Goal: Information Seeking & Learning: Learn about a topic

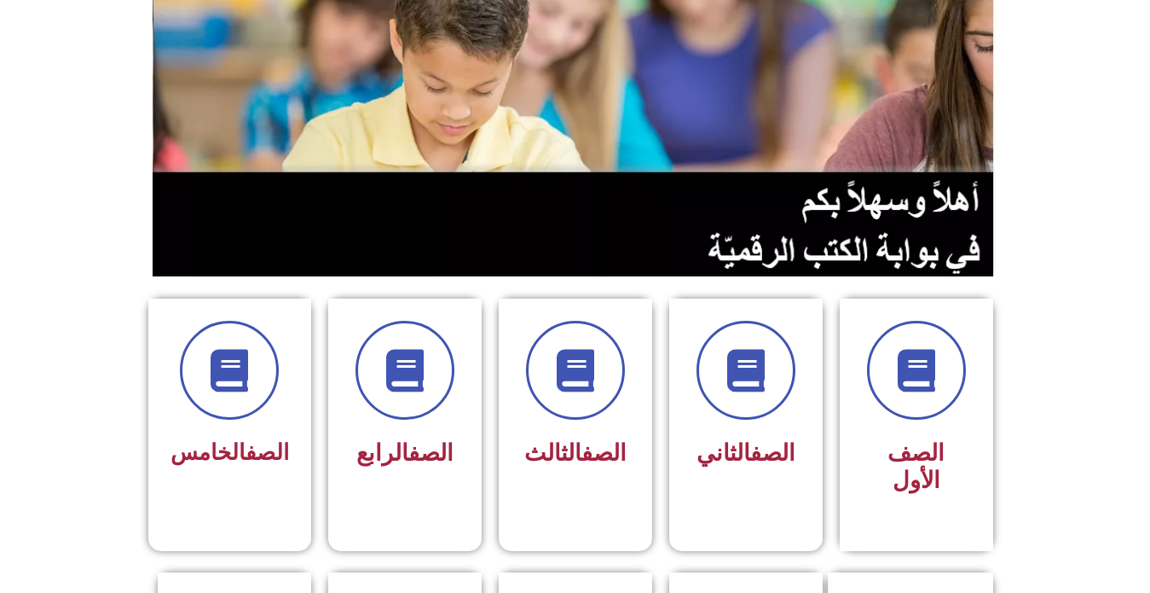
scroll to position [341, 0]
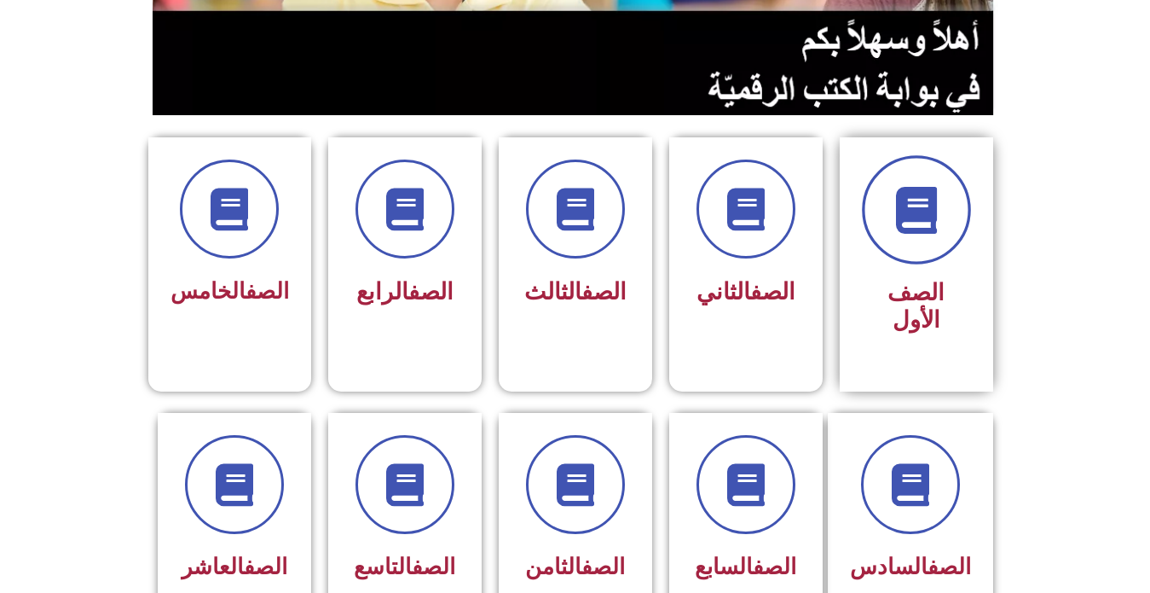
click at [900, 237] on span at bounding box center [916, 209] width 109 height 109
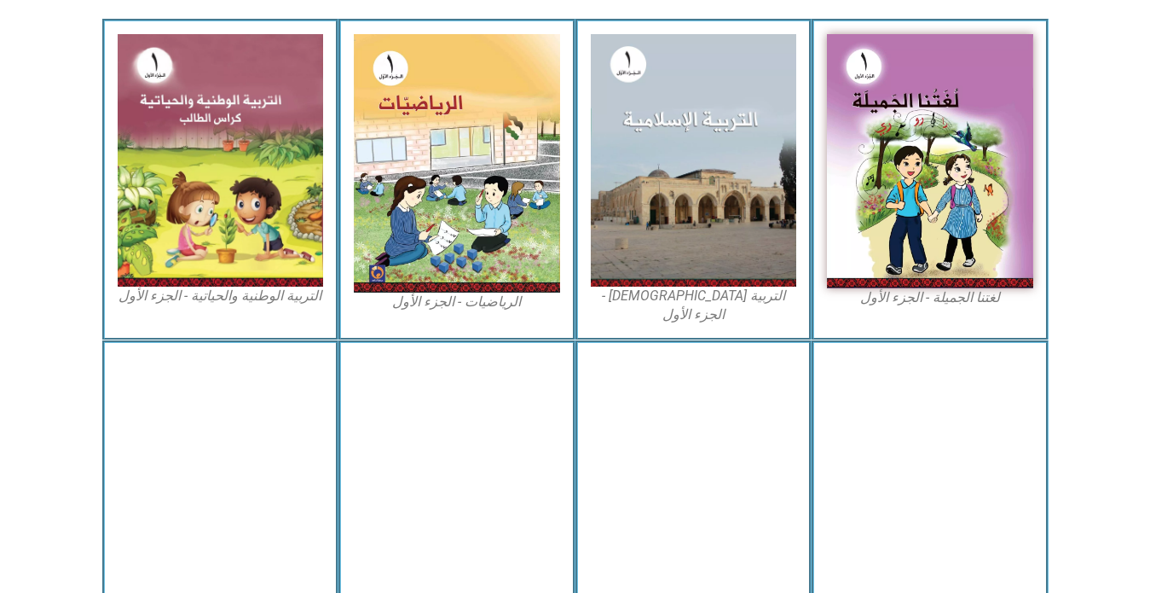
scroll to position [553, 0]
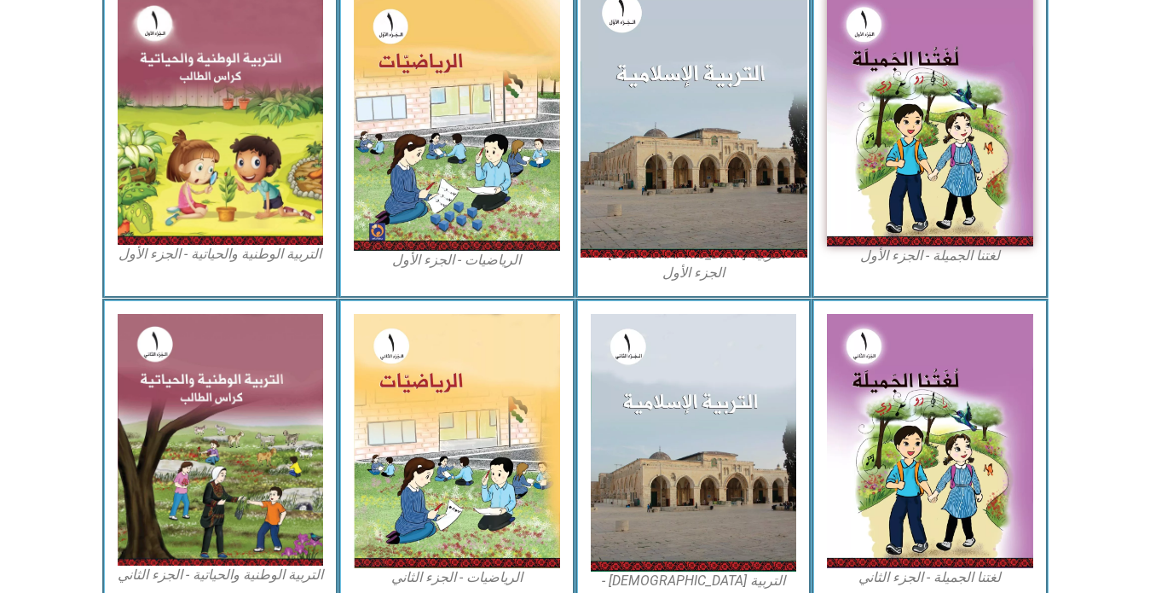
click at [763, 229] on img at bounding box center [693, 118] width 227 height 277
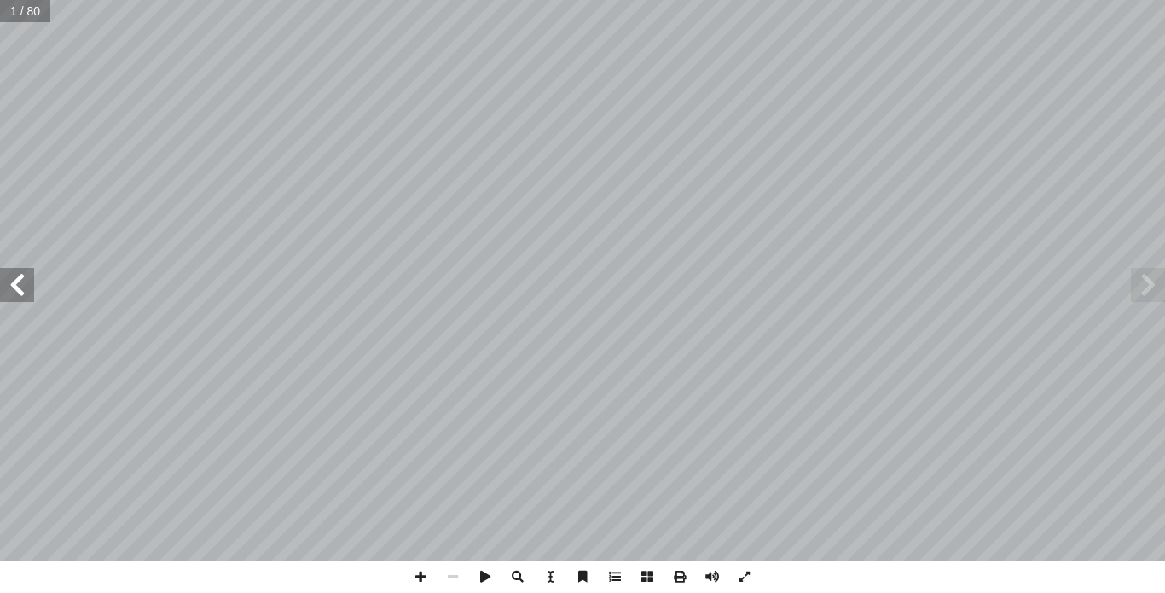
click at [0, 282] on span at bounding box center [17, 285] width 34 height 34
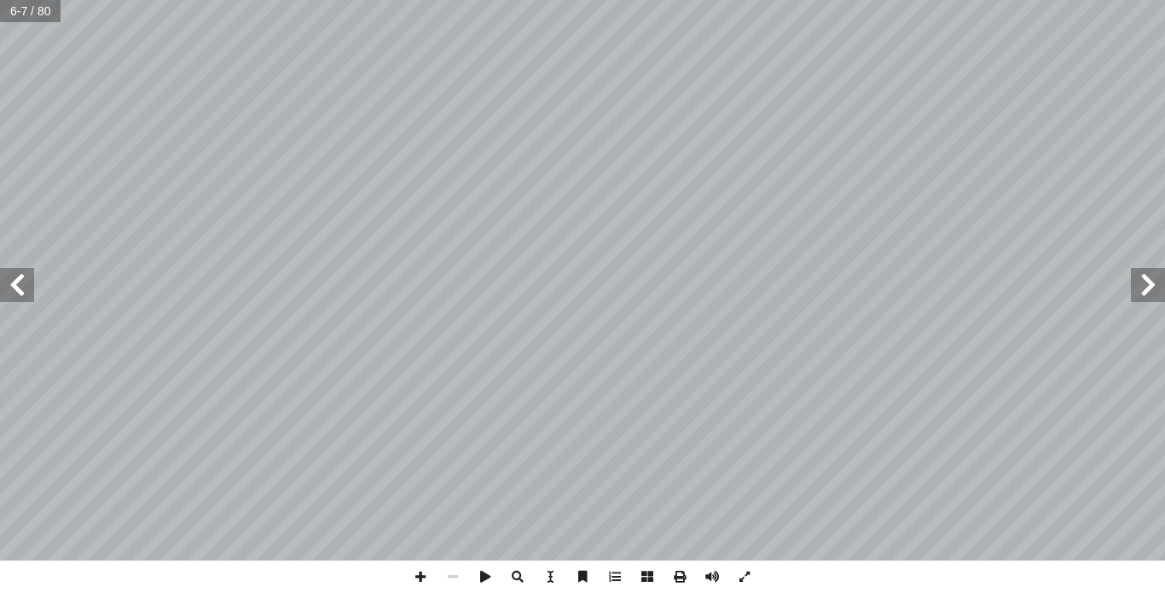
click at [0, 282] on span at bounding box center [17, 285] width 34 height 34
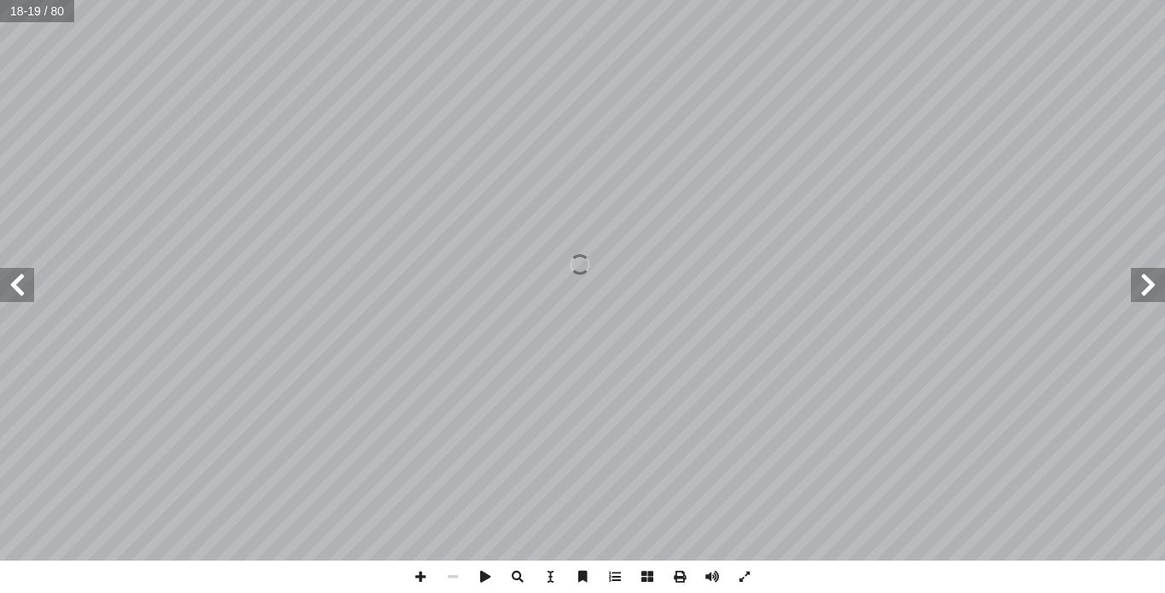
click at [0, 281] on span at bounding box center [17, 285] width 34 height 34
click at [679, 578] on span at bounding box center [679, 576] width 32 height 32
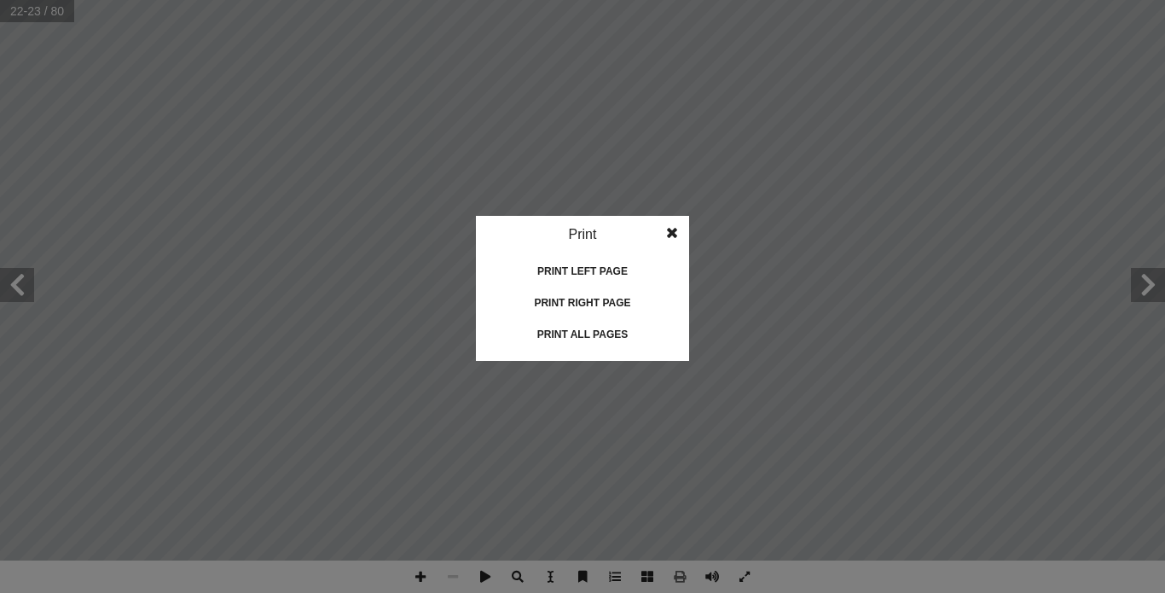
click at [601, 230] on div "Print" at bounding box center [582, 235] width 213 height 38
click at [610, 268] on div "Print left page" at bounding box center [582, 271] width 171 height 27
click at [593, 299] on div "Print right page" at bounding box center [582, 302] width 171 height 27
click at [675, 224] on span at bounding box center [672, 233] width 31 height 34
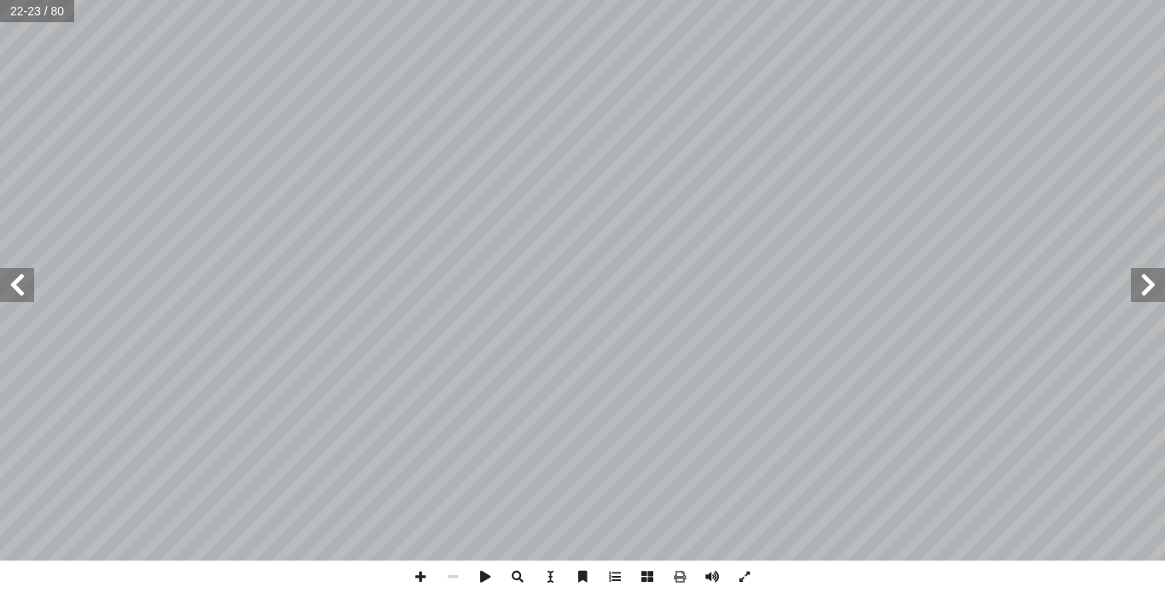
click at [9, 294] on span at bounding box center [17, 285] width 34 height 34
